Goal: Information Seeking & Learning: Learn about a topic

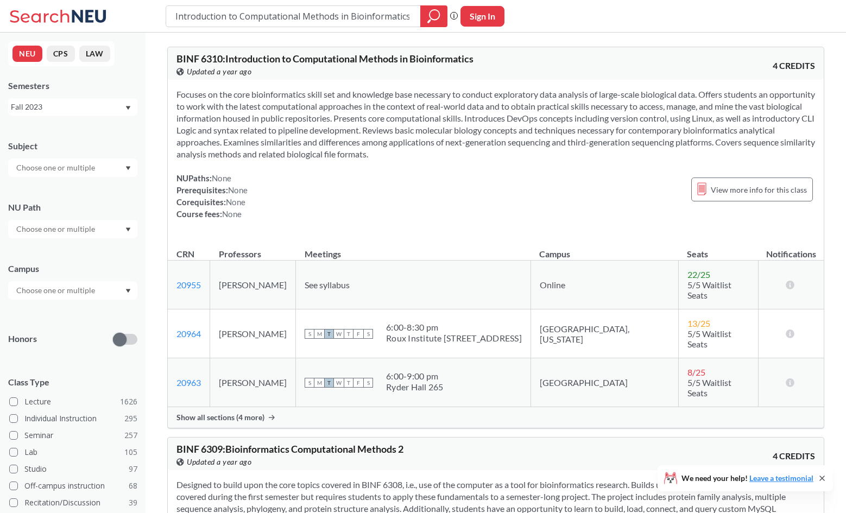
click at [115, 107] on div "Fall 2023" at bounding box center [68, 107] width 114 height 12
click at [101, 134] on div "Fall 2025" at bounding box center [75, 131] width 123 height 12
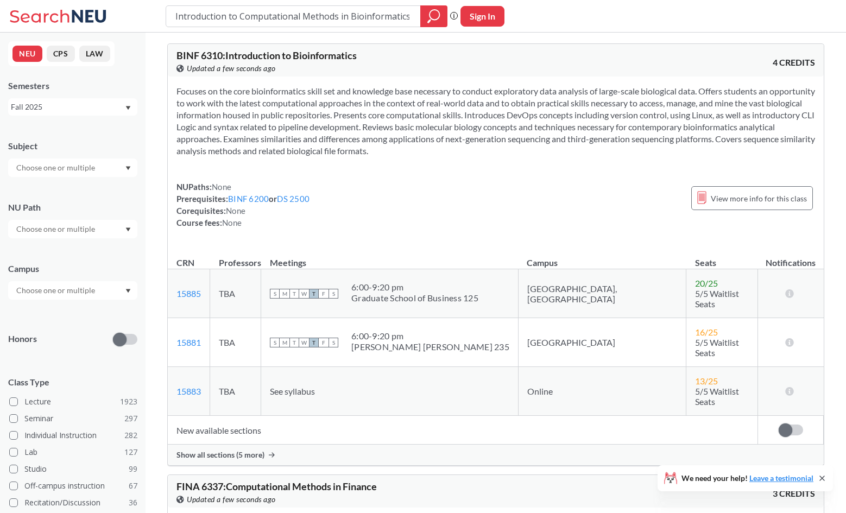
scroll to position [4, 0]
click at [193, 385] on link "15883" at bounding box center [189, 390] width 24 height 10
click at [769, 202] on span "View more info for this class" at bounding box center [759, 198] width 96 height 14
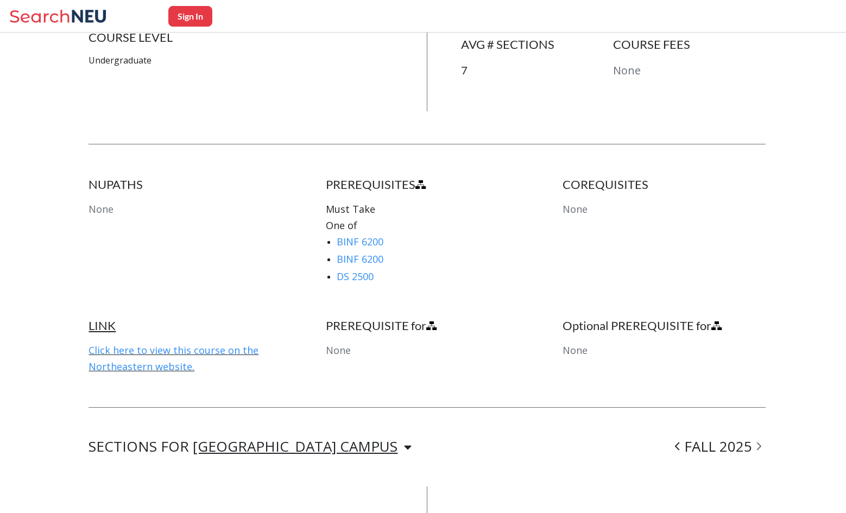
scroll to position [475, 0]
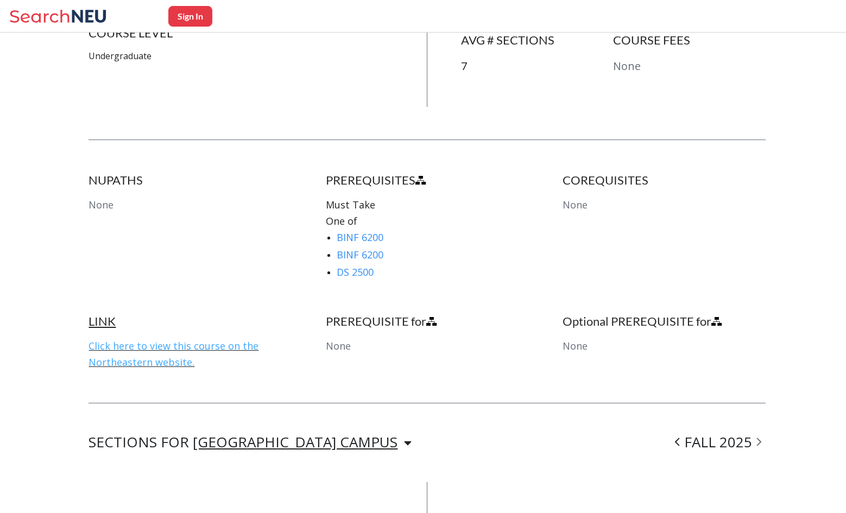
click at [215, 340] on link "Click here to view this course on the Northeastern website." at bounding box center [174, 354] width 170 height 29
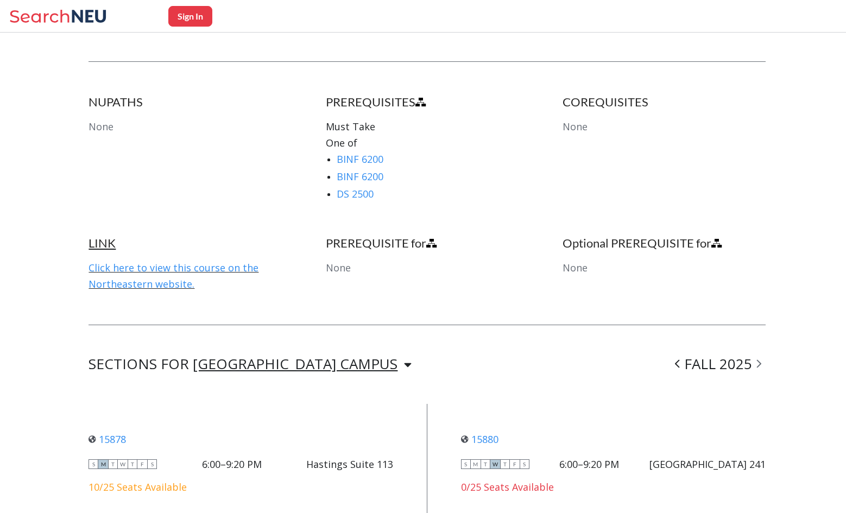
scroll to position [450, 0]
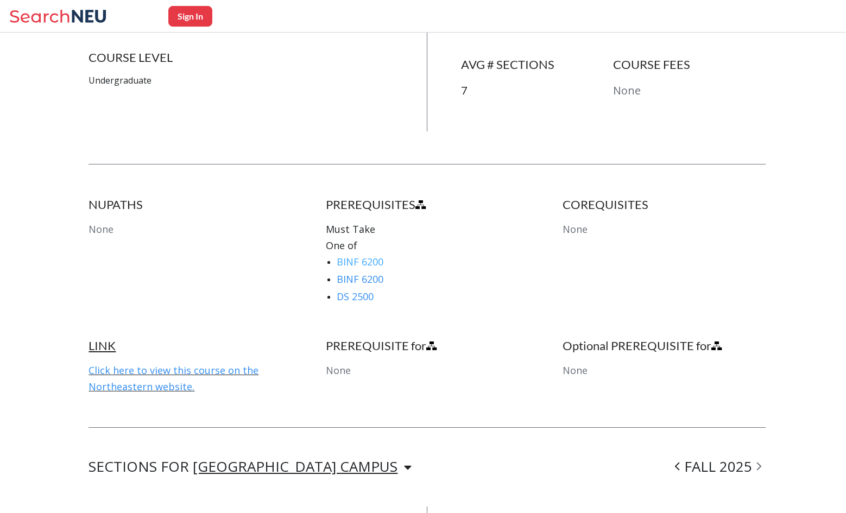
click at [361, 255] on link "BINF 6200" at bounding box center [360, 261] width 47 height 13
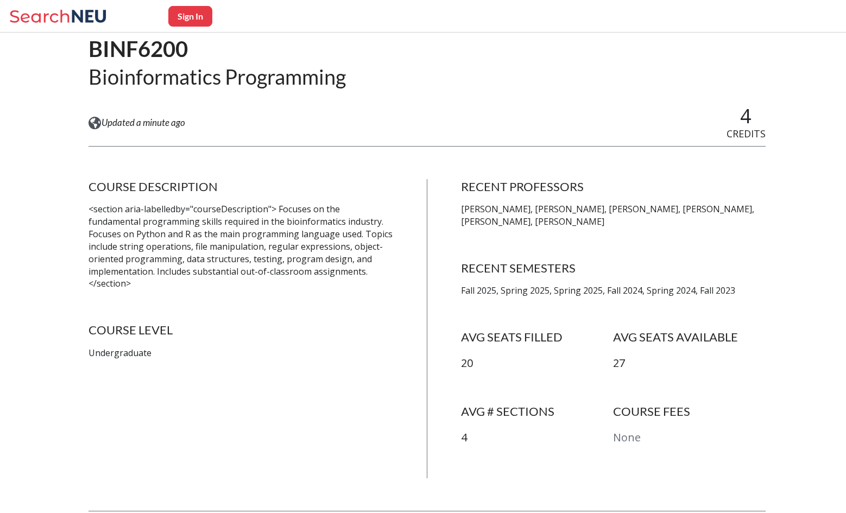
scroll to position [94, 0]
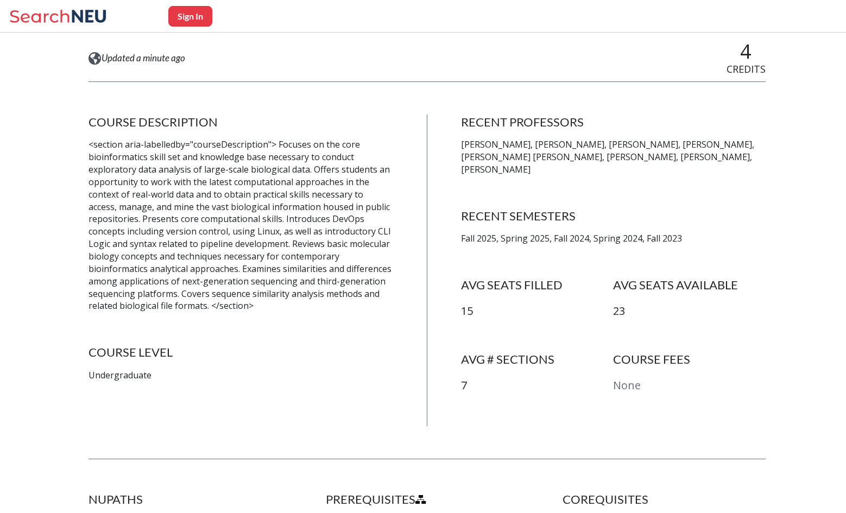
scroll to position [142, 0]
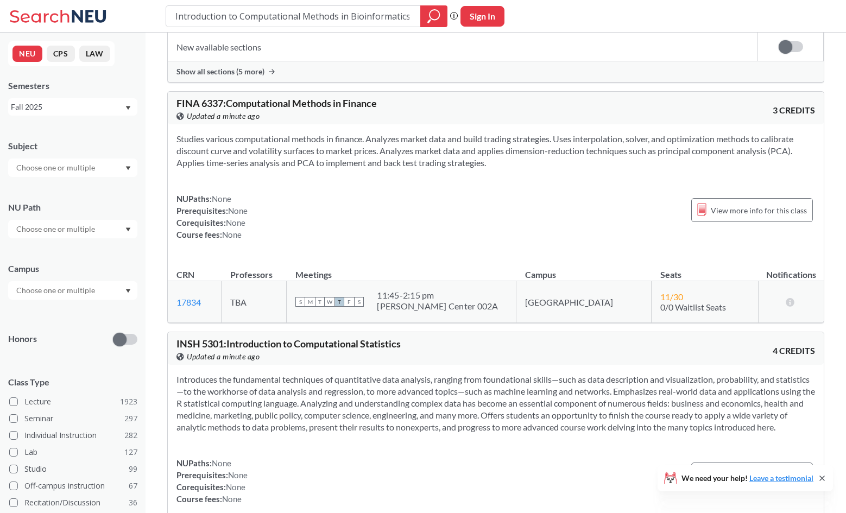
scroll to position [400, 0]
